Goal: Task Accomplishment & Management: Manage account settings

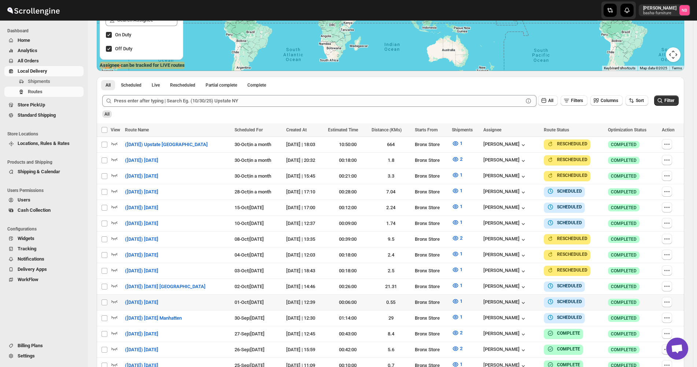
scroll to position [147, 0]
click at [52, 60] on span "All Orders" at bounding box center [50, 60] width 65 height 7
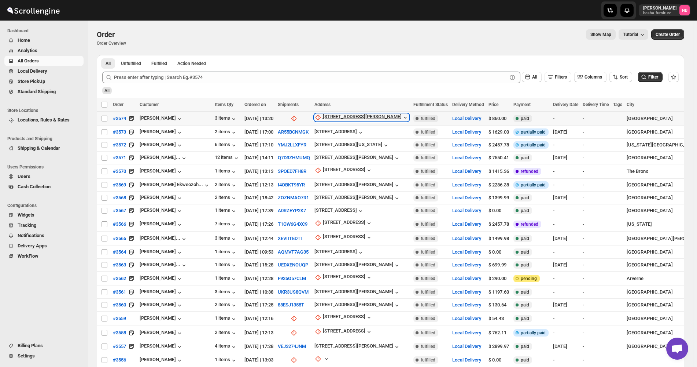
click at [340, 121] on div "[STREET_ADDRESS][PERSON_NAME]" at bounding box center [362, 117] width 79 height 7
click at [339, 164] on div "Request customer Update manually" at bounding box center [336, 150] width 57 height 29
click at [339, 155] on span "Update manually" at bounding box center [339, 156] width 35 height 5
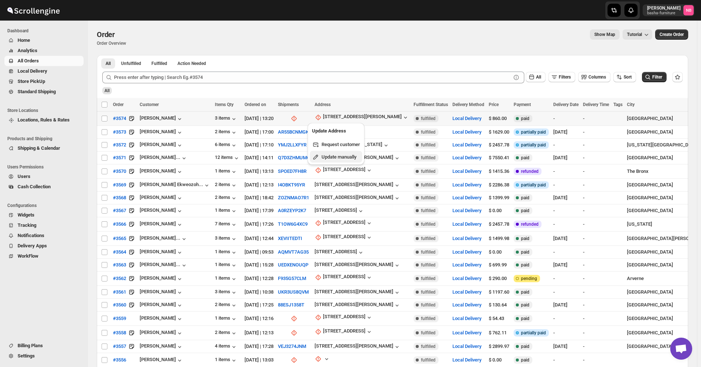
select select "US"
select select "[US_STATE]"
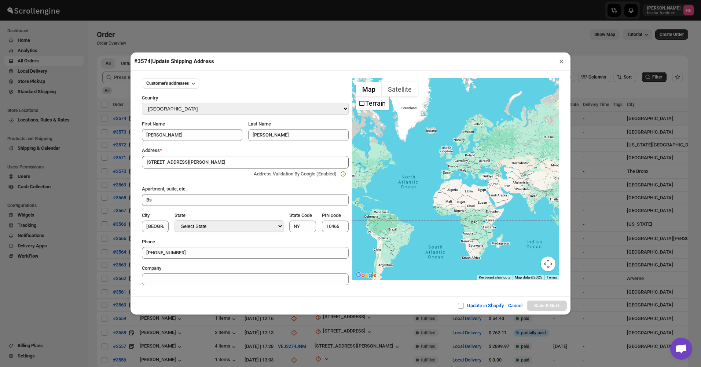
click at [371, 58] on div "#3574 | Update Shipping Address ×" at bounding box center [351, 61] width 440 height 18
click at [279, 30] on div "#3574 | Update Shipping Address × Customer's addresses Country Select Country […" at bounding box center [350, 183] width 701 height 367
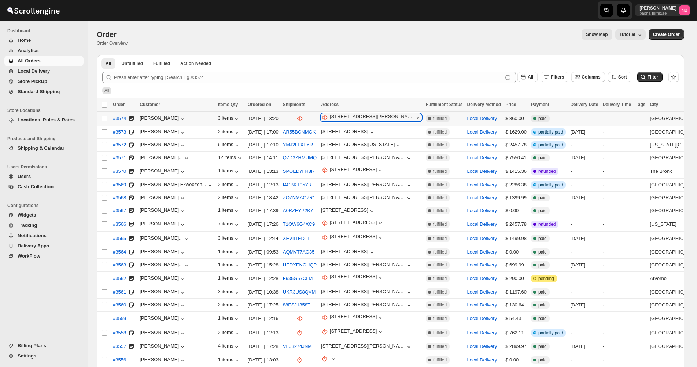
click at [336, 117] on div "[STREET_ADDRESS][PERSON_NAME]" at bounding box center [372, 117] width 84 height 7
click at [331, 158] on span "Update manually" at bounding box center [340, 156] width 36 height 5
select select "US"
select select "[US_STATE]"
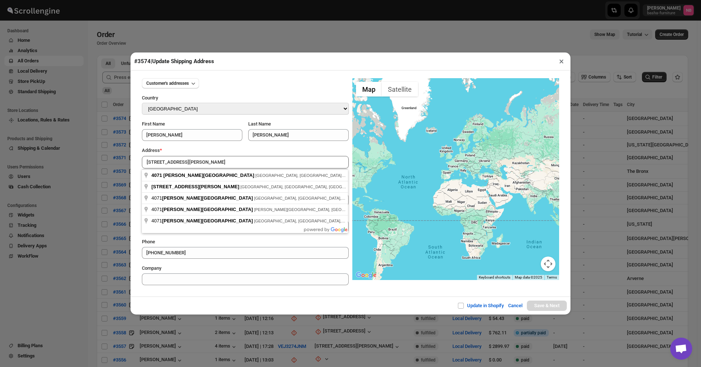
type input "4071 Amundson Avenue, The Bronx, NY, USA"
type input "[GEOGRAPHIC_DATA]"
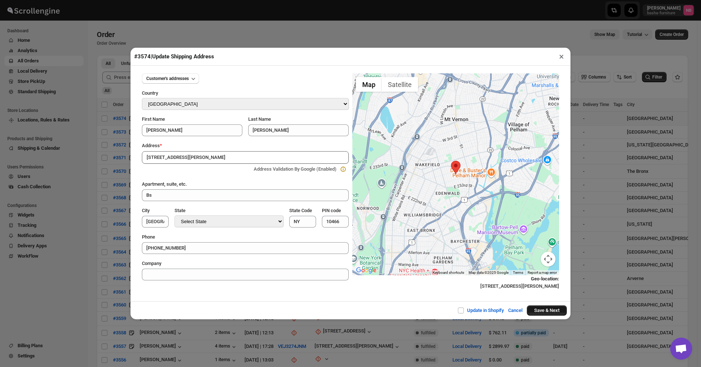
click at [540, 313] on button "Save & Next" at bounding box center [547, 310] width 40 height 10
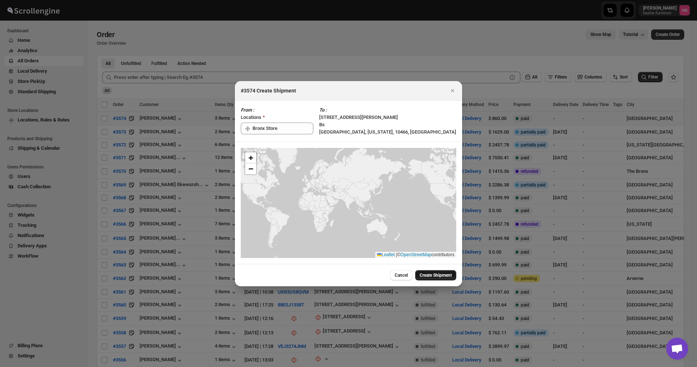
click at [431, 274] on span "Create Shipment" at bounding box center [436, 275] width 32 height 6
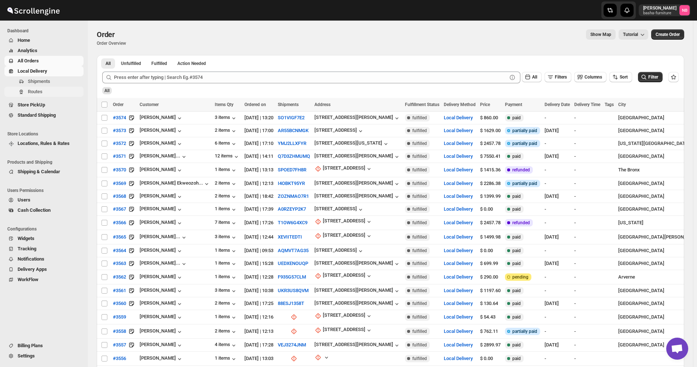
click at [45, 94] on span "Routes" at bounding box center [55, 91] width 54 height 7
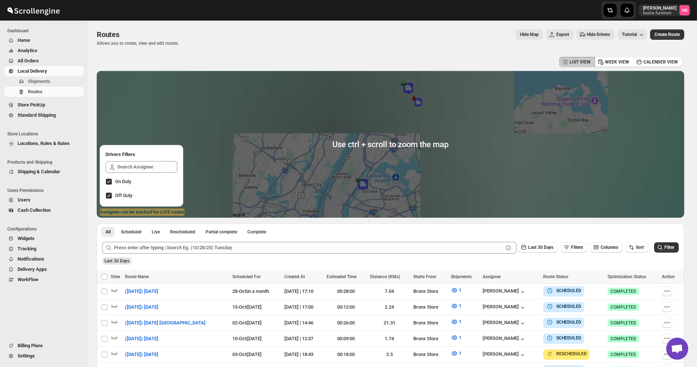
scroll to position [147, 0]
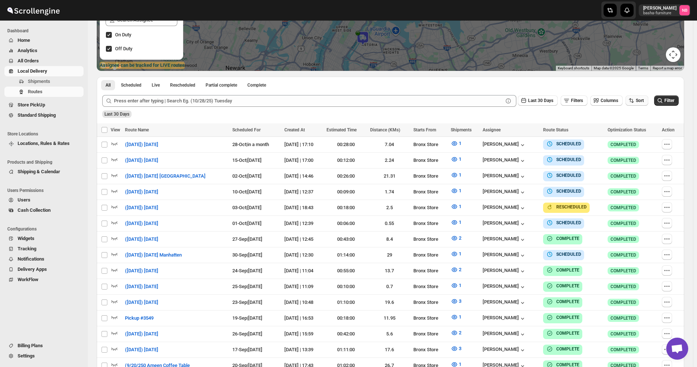
click at [644, 101] on span "Sort" at bounding box center [640, 100] width 8 height 5
click at [631, 138] on div "Due Date" at bounding box center [628, 139] width 19 height 7
click at [546, 103] on span "Last 30 Days" at bounding box center [540, 100] width 25 height 5
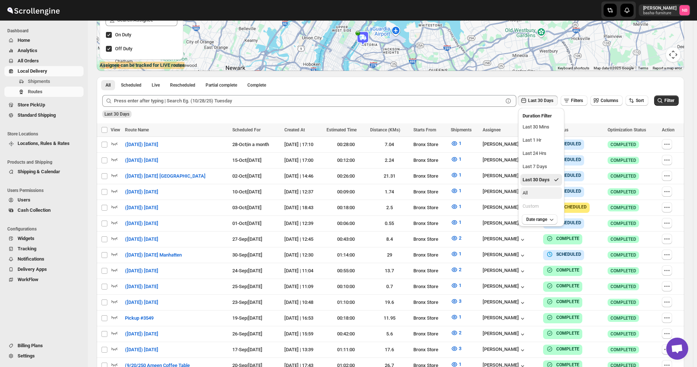
click at [535, 194] on button "All" at bounding box center [542, 193] width 42 height 12
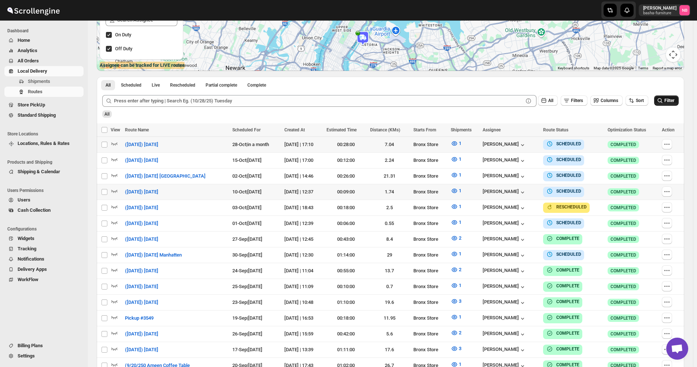
click at [670, 100] on span "Filter" at bounding box center [670, 100] width 10 height 5
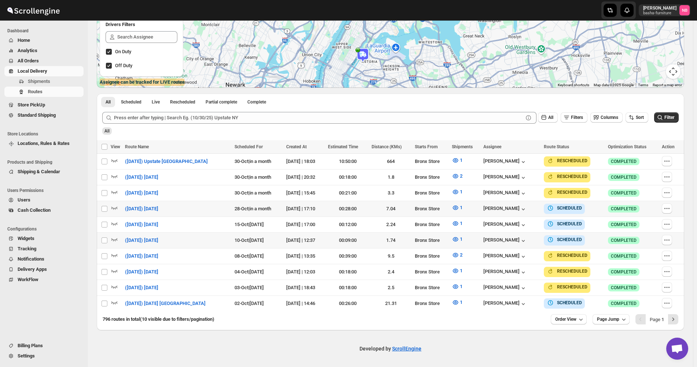
scroll to position [126, 0]
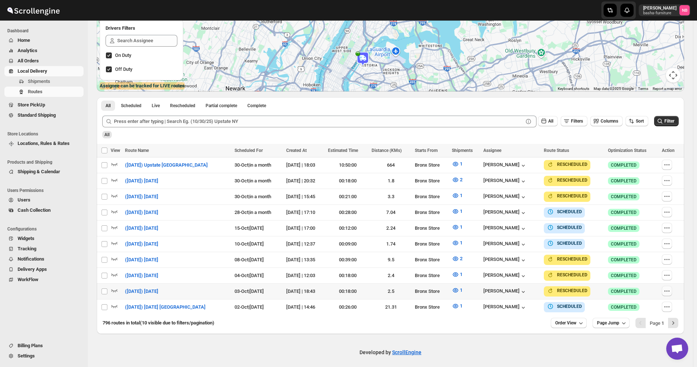
click at [671, 289] on icon "button" at bounding box center [667, 290] width 7 height 7
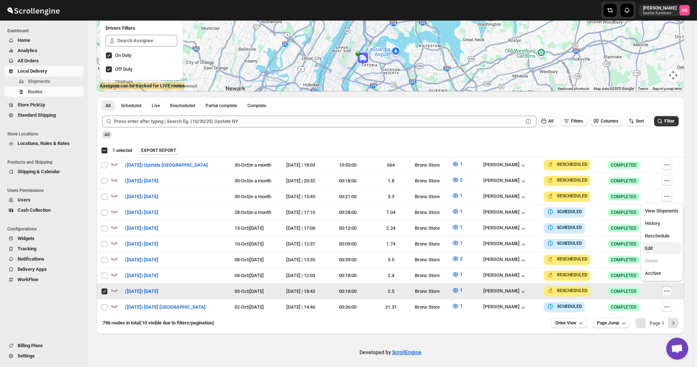
click at [657, 248] on span "Edit" at bounding box center [662, 248] width 34 height 7
checkbox input "false"
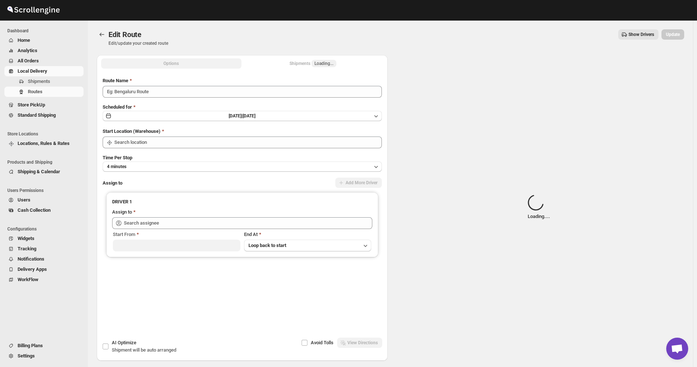
type input "([DATE]) [DATE]"
type input "Bronx Store"
type input "Kumar Budhram (kumar16ld@gmail.com)"
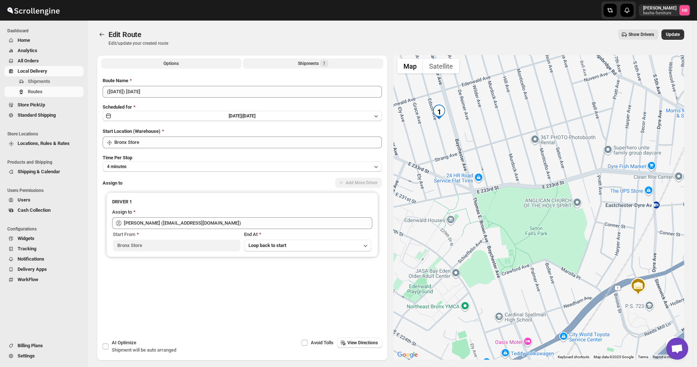
click at [301, 65] on div "Shipments 1" at bounding box center [313, 63] width 30 height 7
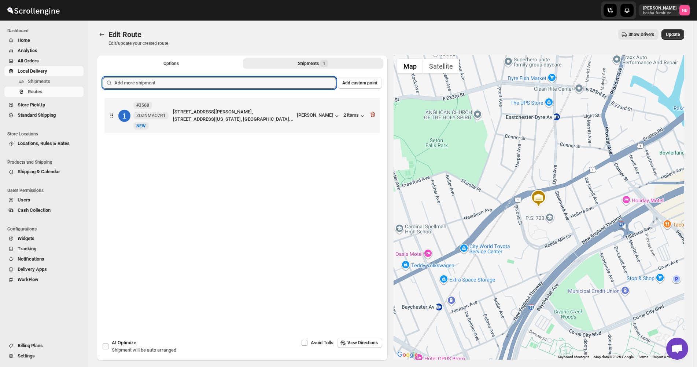
click at [282, 83] on input "text" at bounding box center [225, 83] width 222 height 12
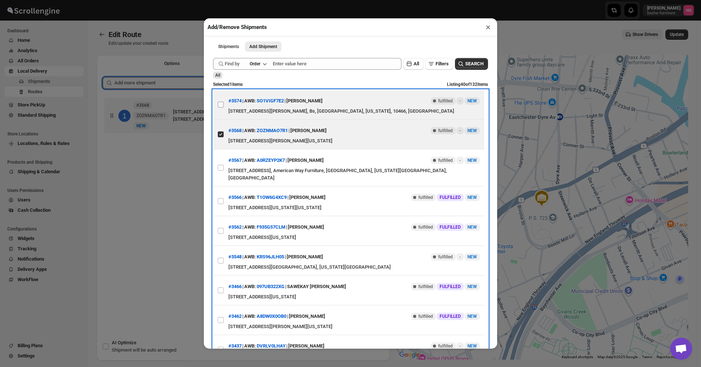
click at [229, 110] on div "4071 Amundson Ave, Bronx, NY 10466, USA, Bs, Bronx County, New York, 10466, Uni…" at bounding box center [354, 110] width 252 height 7
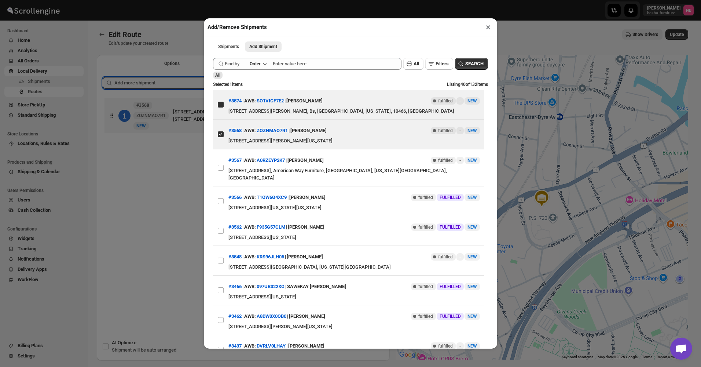
checkbox input "true"
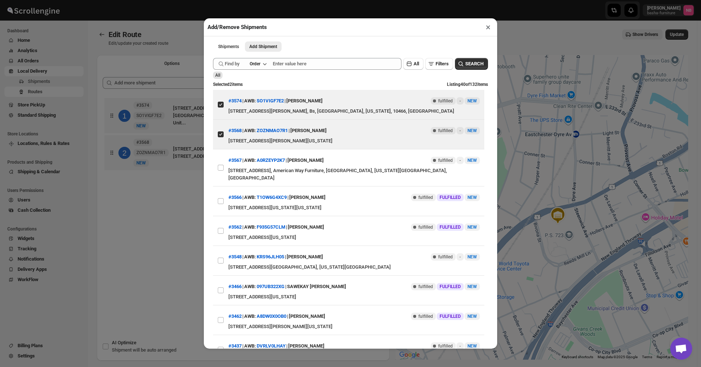
click at [199, 176] on div "Add/Remove Shipments × Shipments Add Shipment More views Shipments Add Shipment…" at bounding box center [350, 183] width 701 height 367
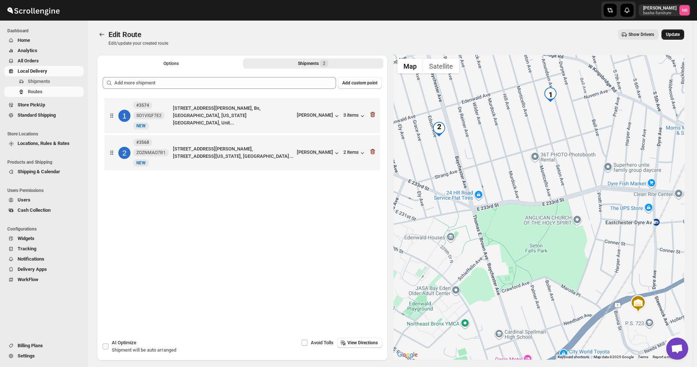
click at [685, 33] on button "Update" at bounding box center [673, 34] width 23 height 10
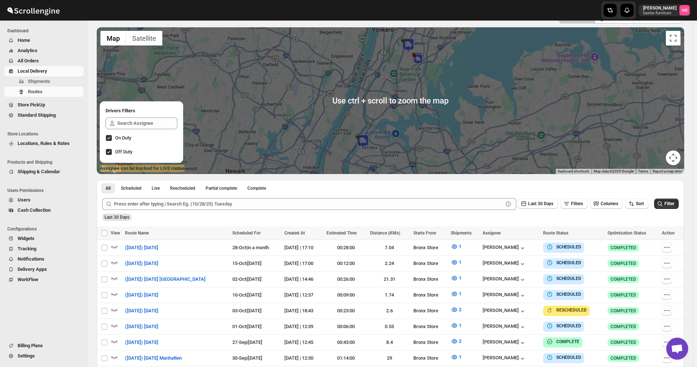
scroll to position [147, 0]
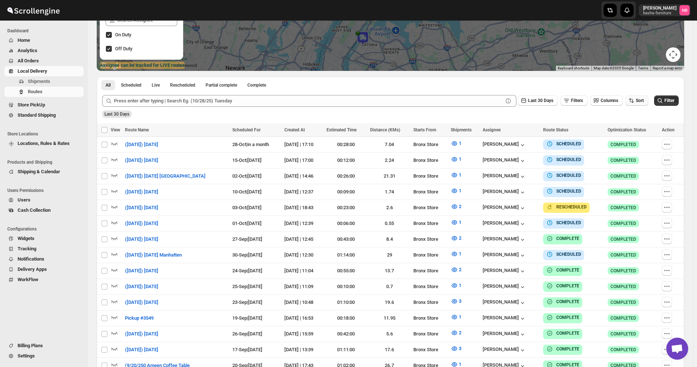
click at [642, 104] on button "Sort" at bounding box center [637, 100] width 23 height 10
click at [638, 143] on div "Due Date" at bounding box center [628, 139] width 19 height 7
click at [527, 100] on icon "button" at bounding box center [524, 100] width 5 height 5
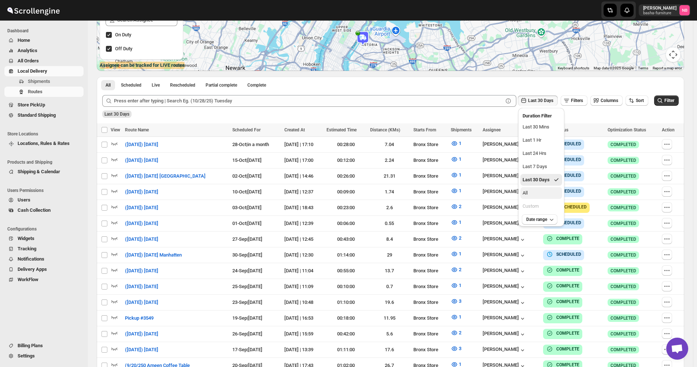
click at [544, 192] on button "All" at bounding box center [542, 193] width 42 height 12
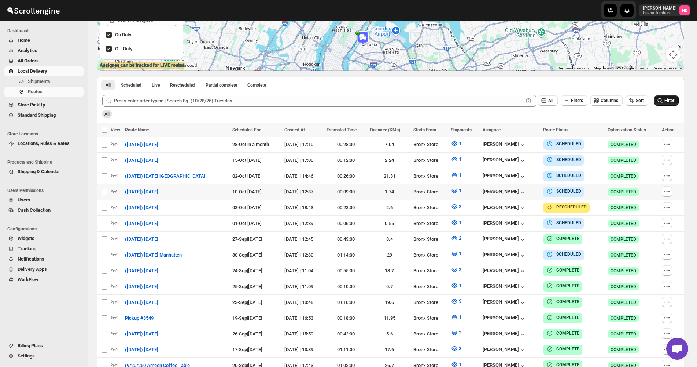
click at [672, 100] on span "Filter" at bounding box center [670, 100] width 10 height 5
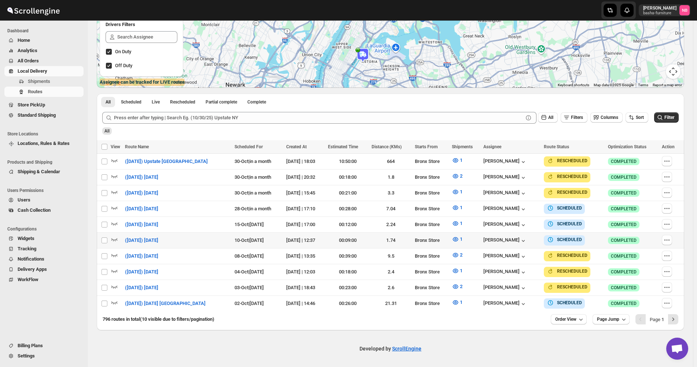
scroll to position [126, 0]
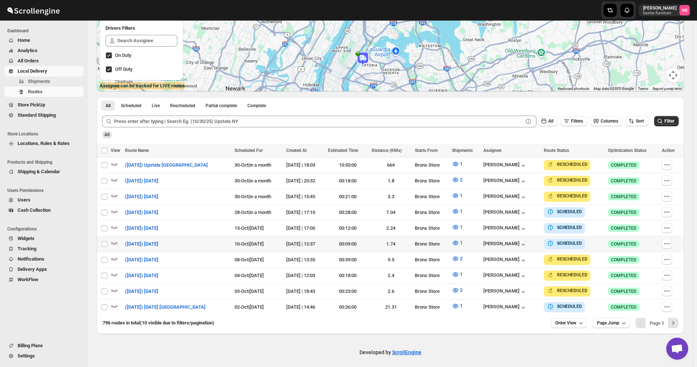
click at [591, 322] on div "796 routes in total (10 visible due to filters/pagination) Order View Page Jump…" at bounding box center [388, 320] width 582 height 16
drag, startPoint x: 580, startPoint y: 318, endPoint x: 583, endPoint y: 315, distance: 4.4
click at [577, 320] on span "Order View" at bounding box center [565, 323] width 21 height 6
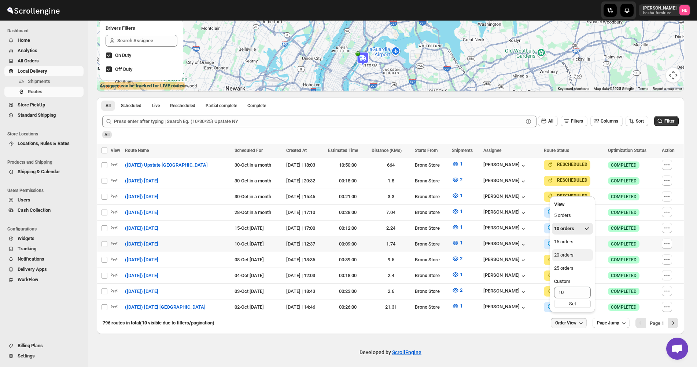
click at [574, 253] on div "20 orders" at bounding box center [563, 254] width 19 height 7
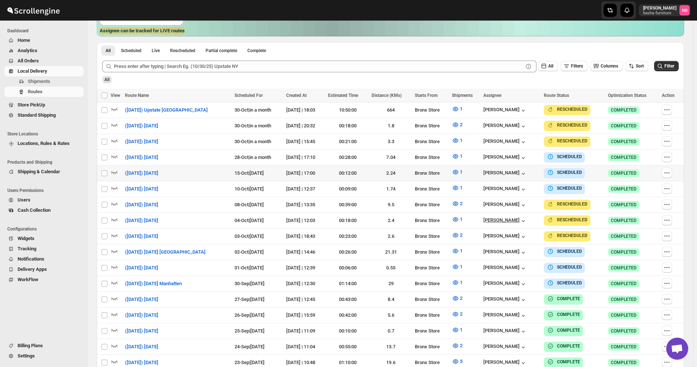
scroll to position [183, 0]
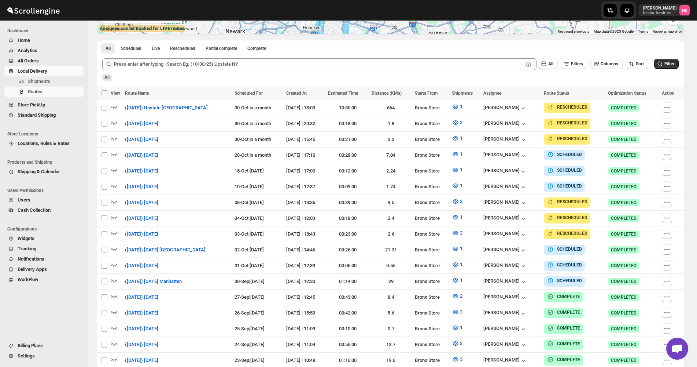
click at [517, 77] on div "All" at bounding box center [390, 75] width 578 height 12
